Goal: Task Accomplishment & Management: Manage account settings

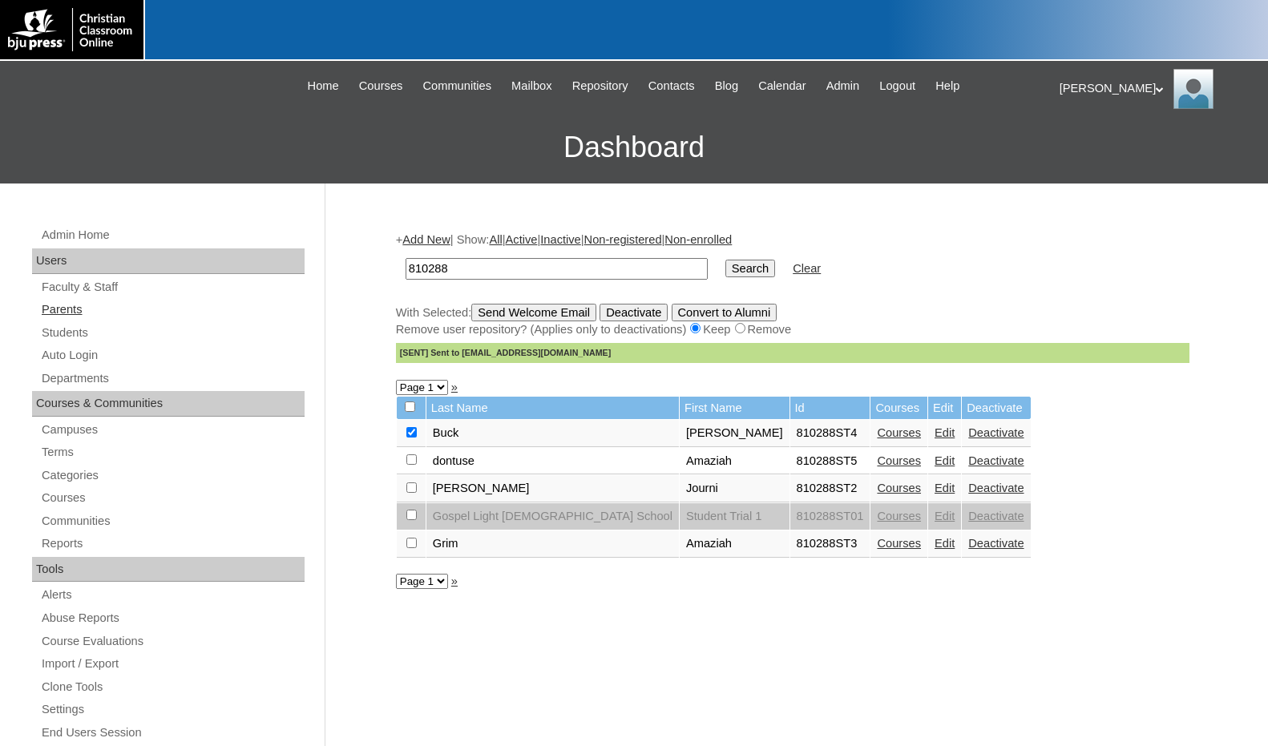
drag, startPoint x: 51, startPoint y: 334, endPoint x: 296, endPoint y: 302, distance: 246.5
click at [51, 334] on link "Students" at bounding box center [172, 333] width 264 height 20
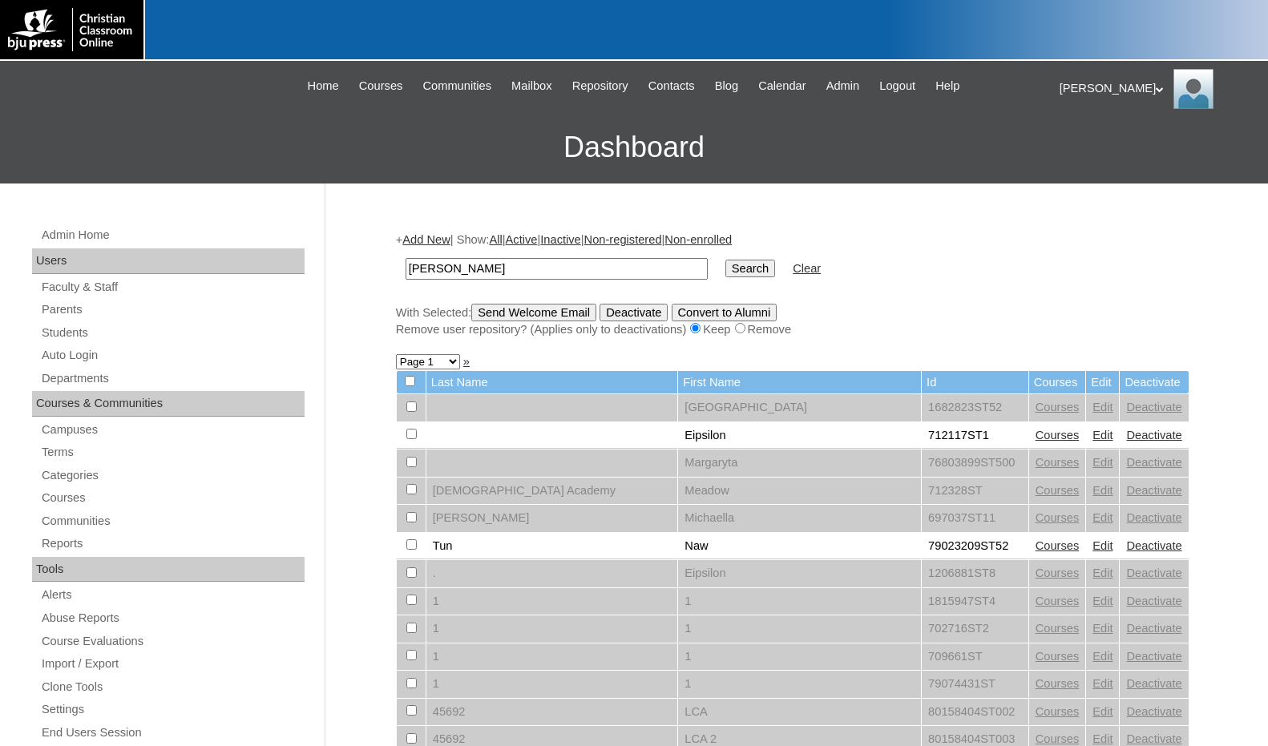
type input "stahlman"
click at [725, 260] on input "Search" at bounding box center [750, 269] width 50 height 18
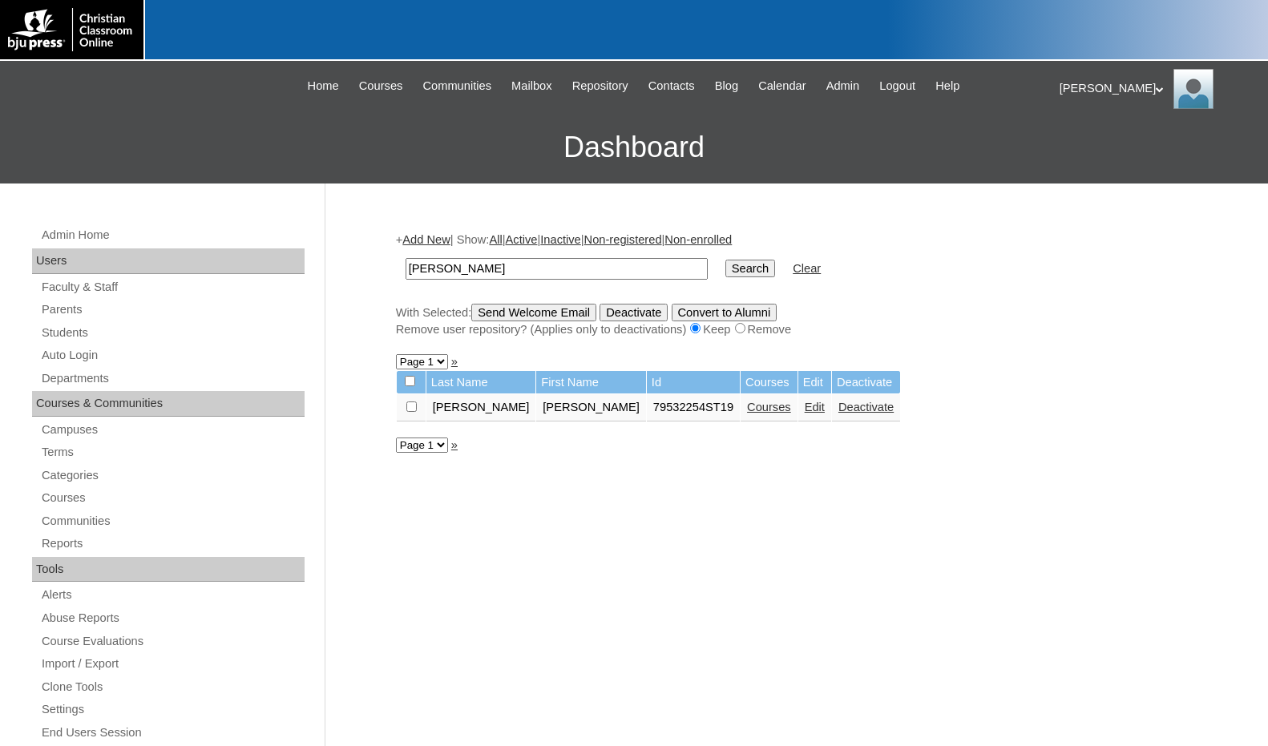
click at [804, 410] on link "Edit" at bounding box center [814, 407] width 20 height 13
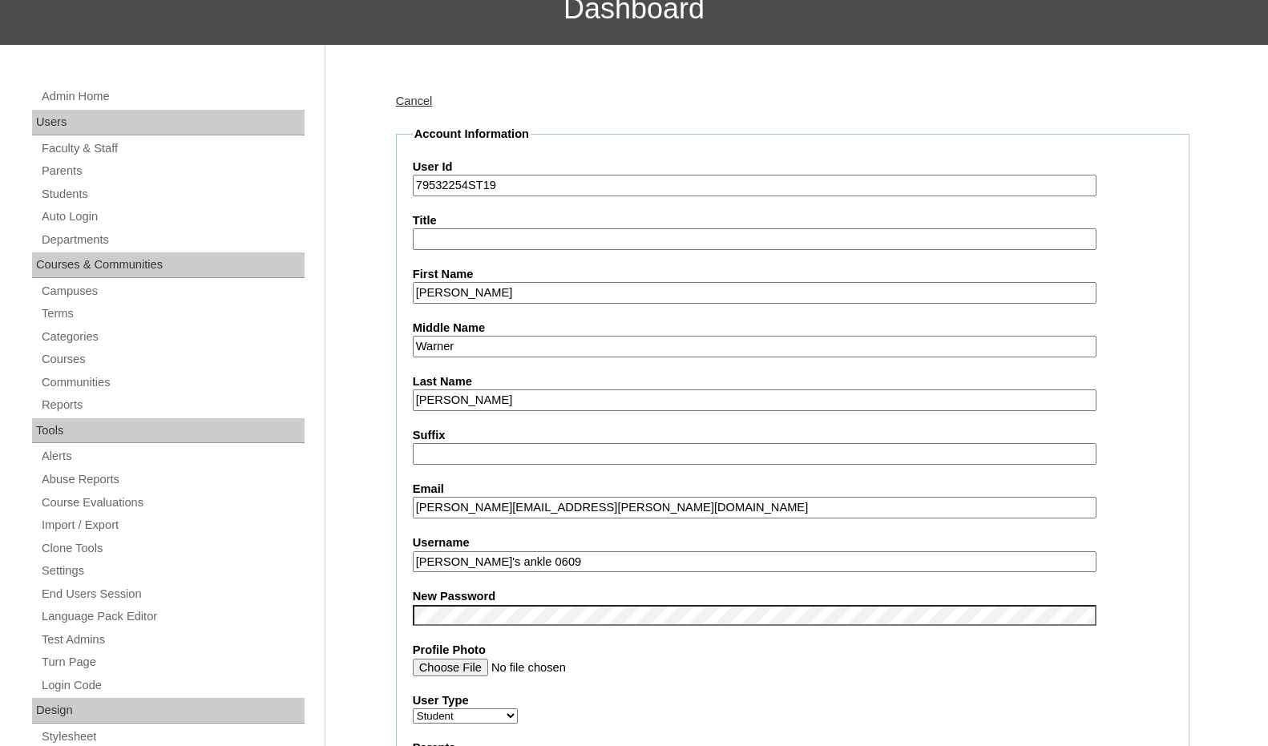
scroll to position [160, 0]
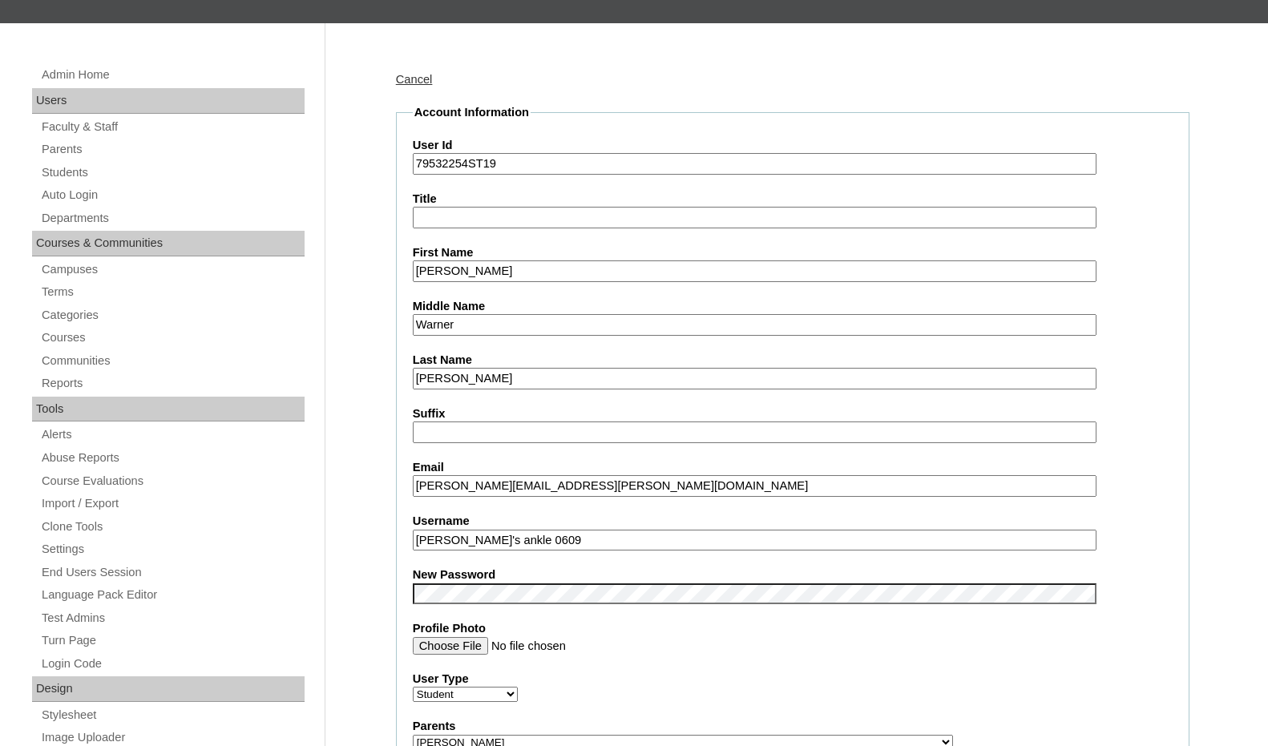
click at [561, 542] on input "[PERSON_NAME]'s ankle 0609" at bounding box center [754, 541] width 683 height 22
click at [596, 539] on input "[PERSON_NAME]'s ankle 0609" at bounding box center [754, 541] width 683 height 22
drag, startPoint x: 524, startPoint y: 545, endPoint x: 388, endPoint y: 538, distance: 136.4
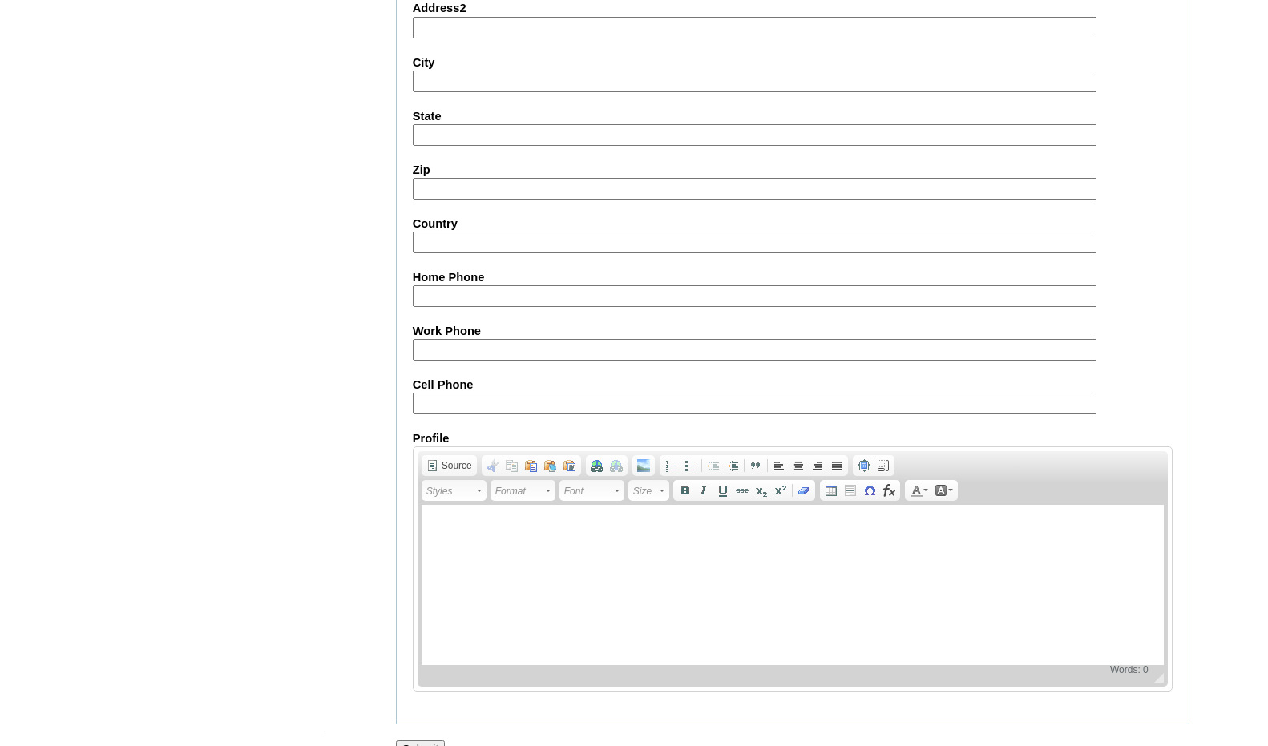
scroll to position [1695, 0]
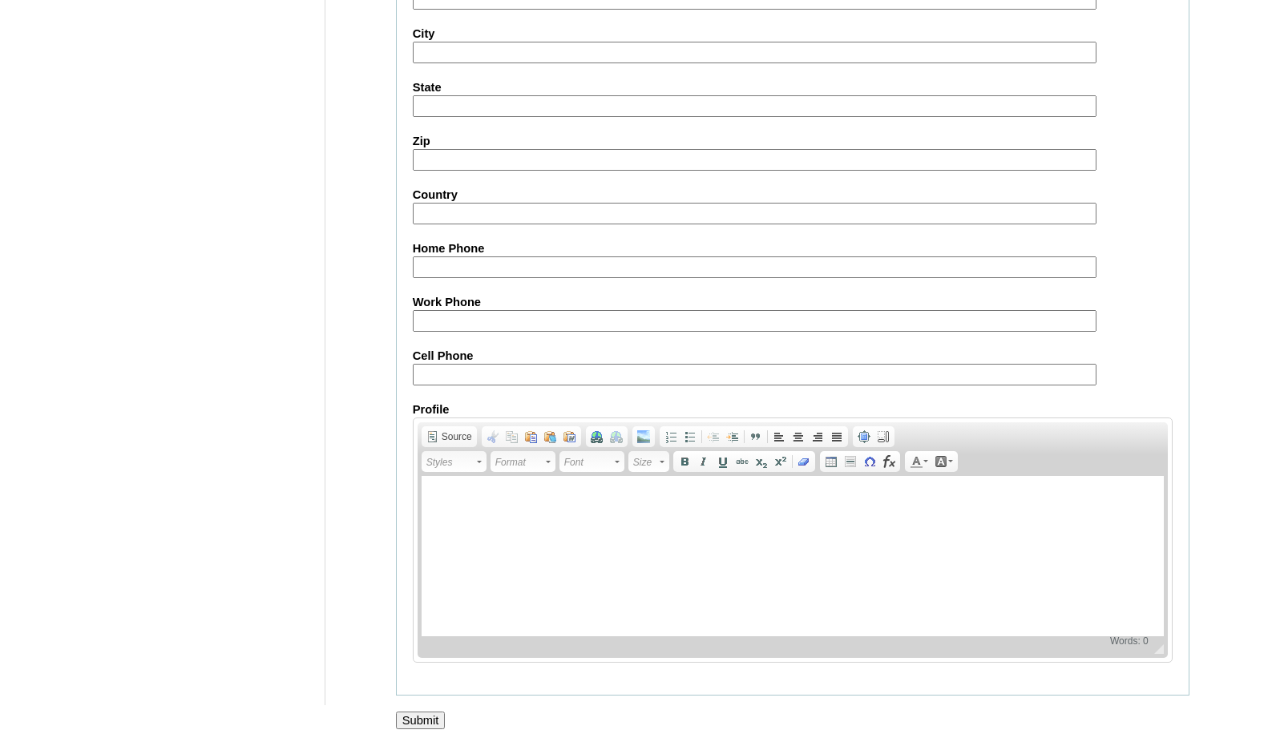
click at [422, 712] on input "Submit" at bounding box center [421, 721] width 50 height 18
